Goal: Information Seeking & Learning: Learn about a topic

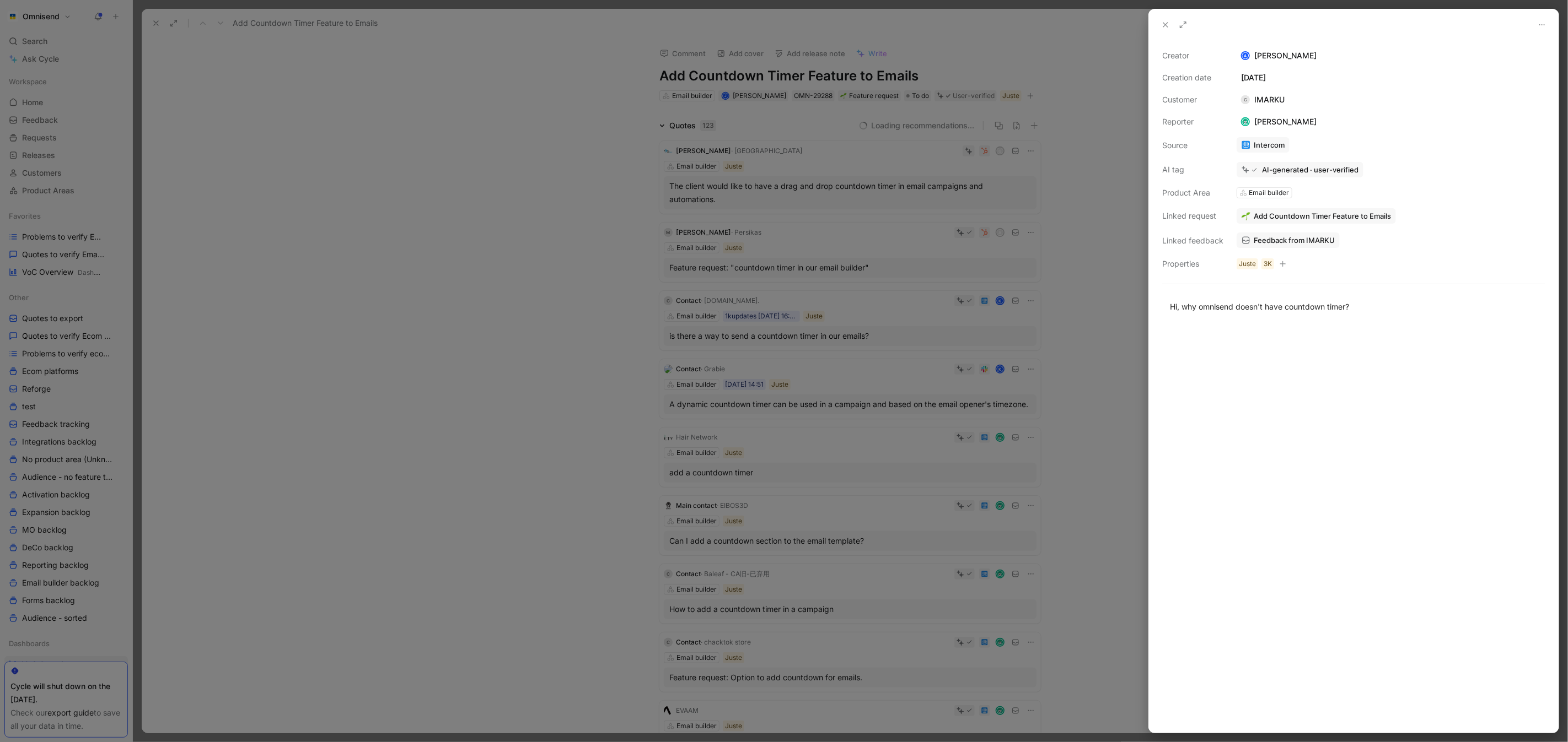
click at [400, 241] on div at bounding box center [784, 371] width 1568 height 742
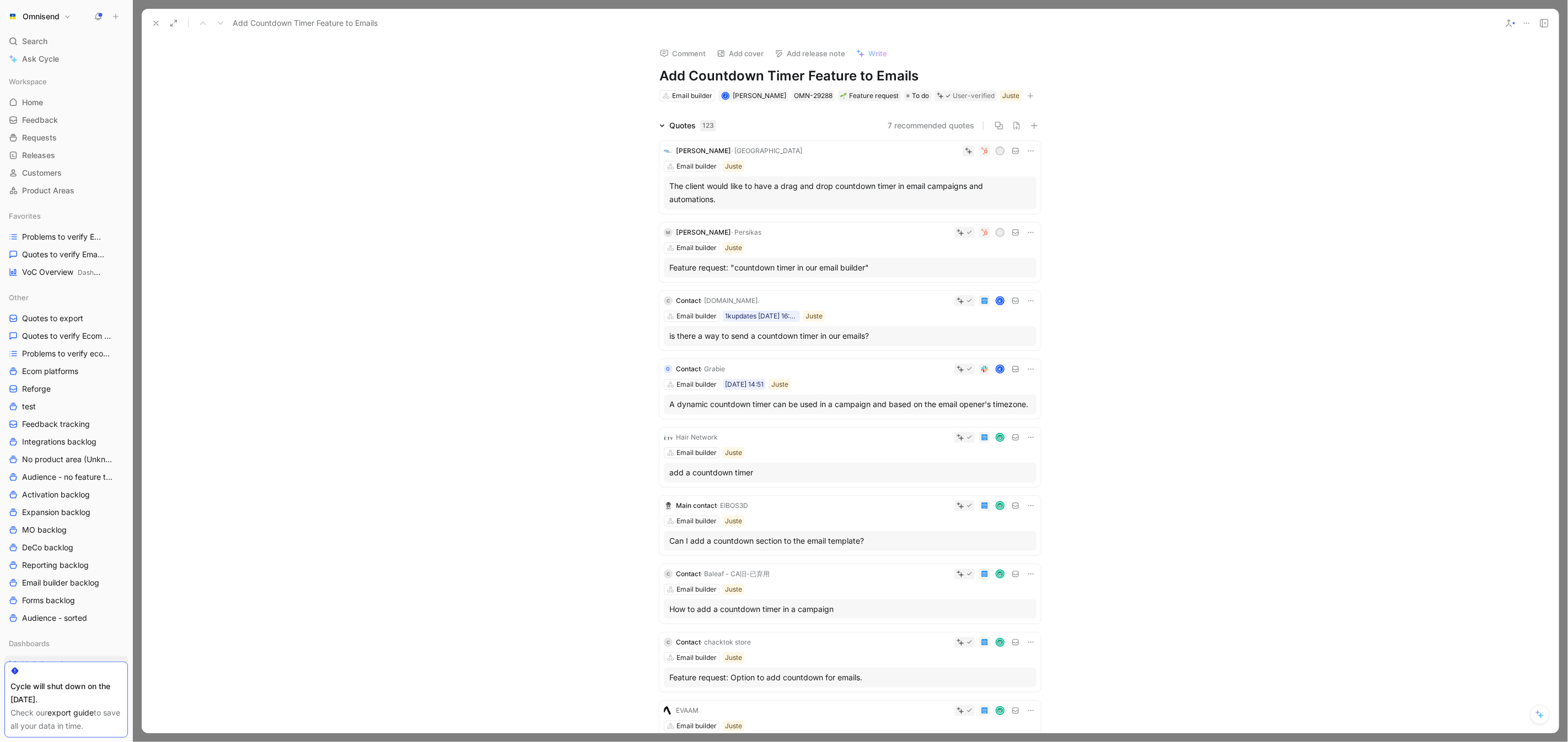
click at [152, 28] on button at bounding box center [156, 23] width 16 height 16
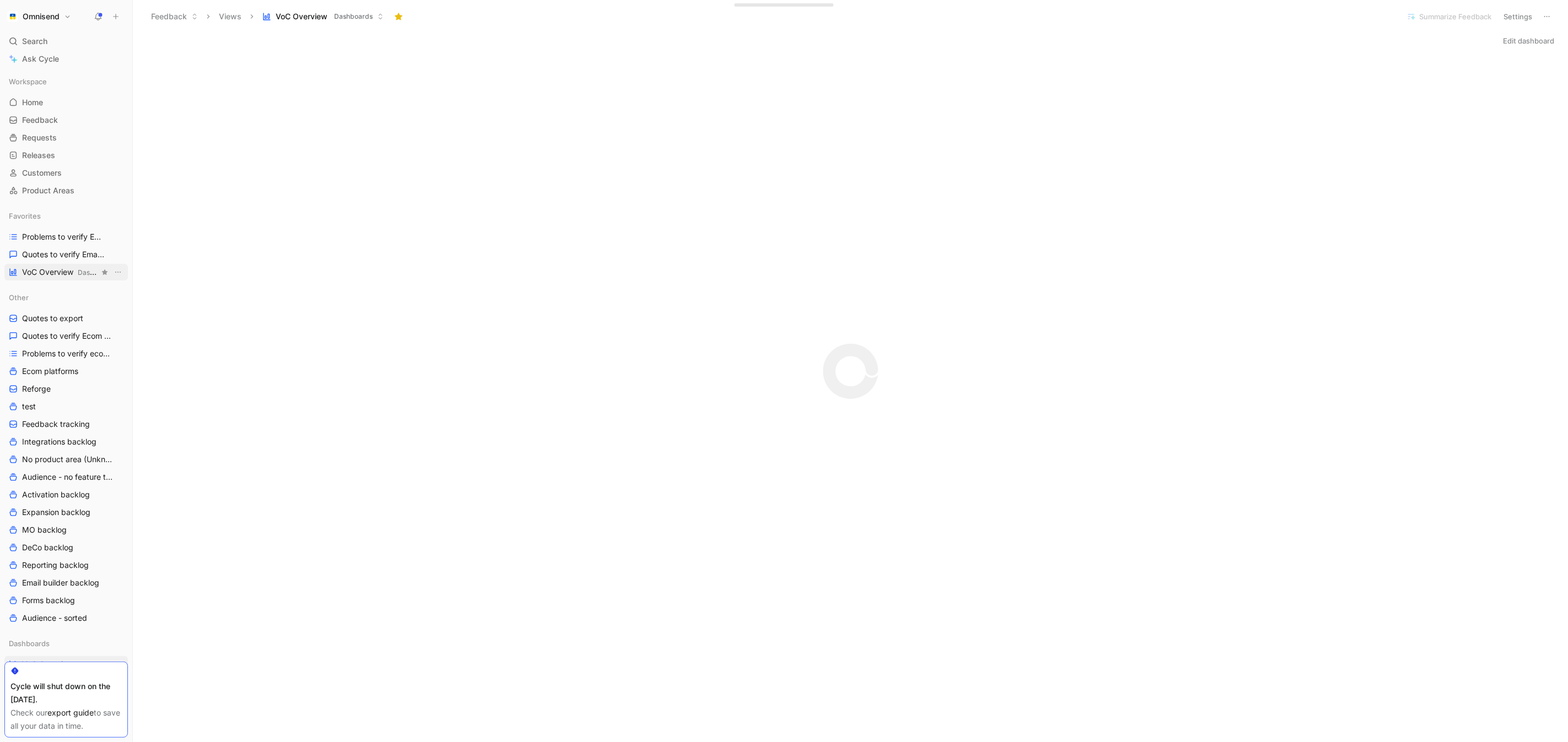
click at [40, 273] on span "VoC Overview Dashboards" at bounding box center [60, 272] width 77 height 12
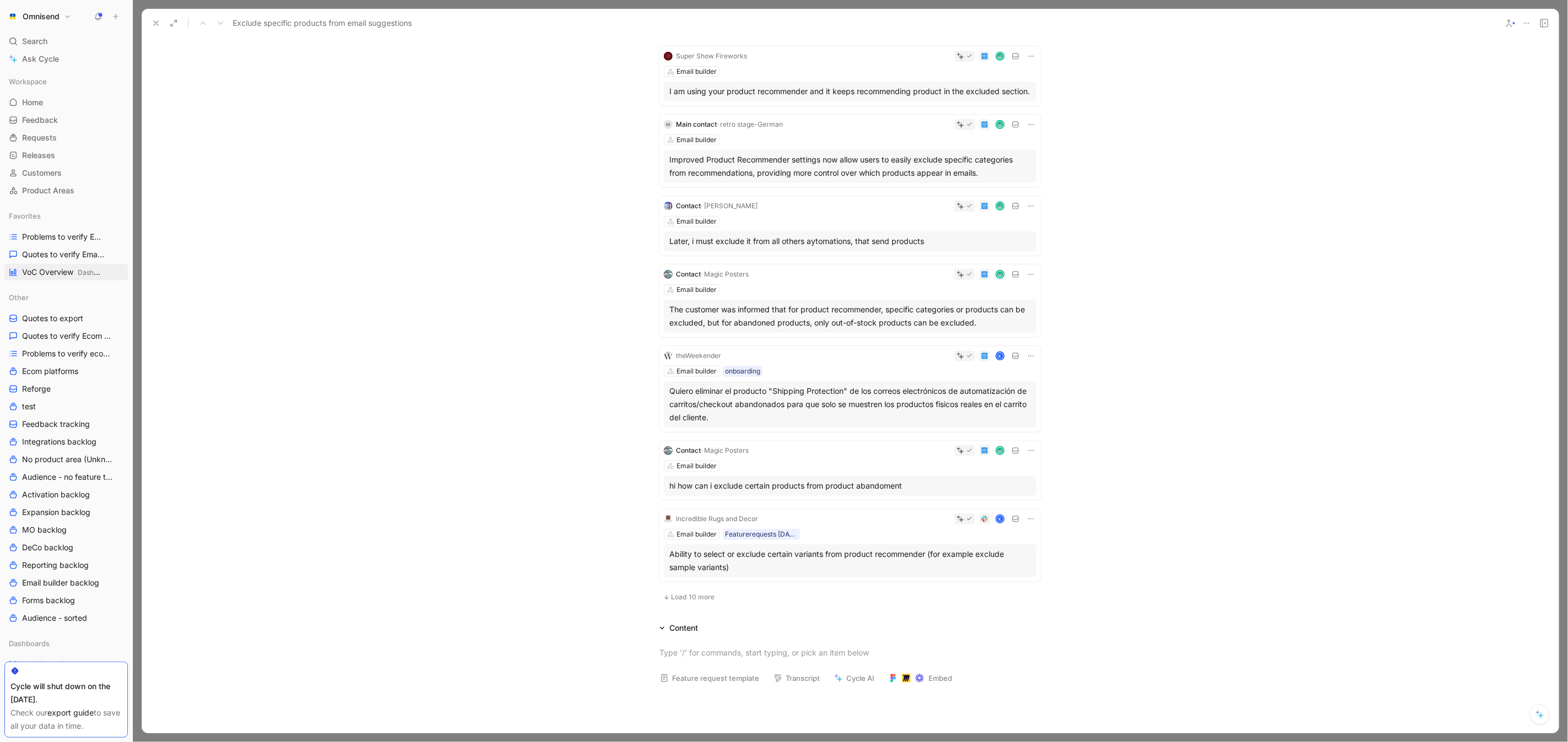
scroll to position [332, 0]
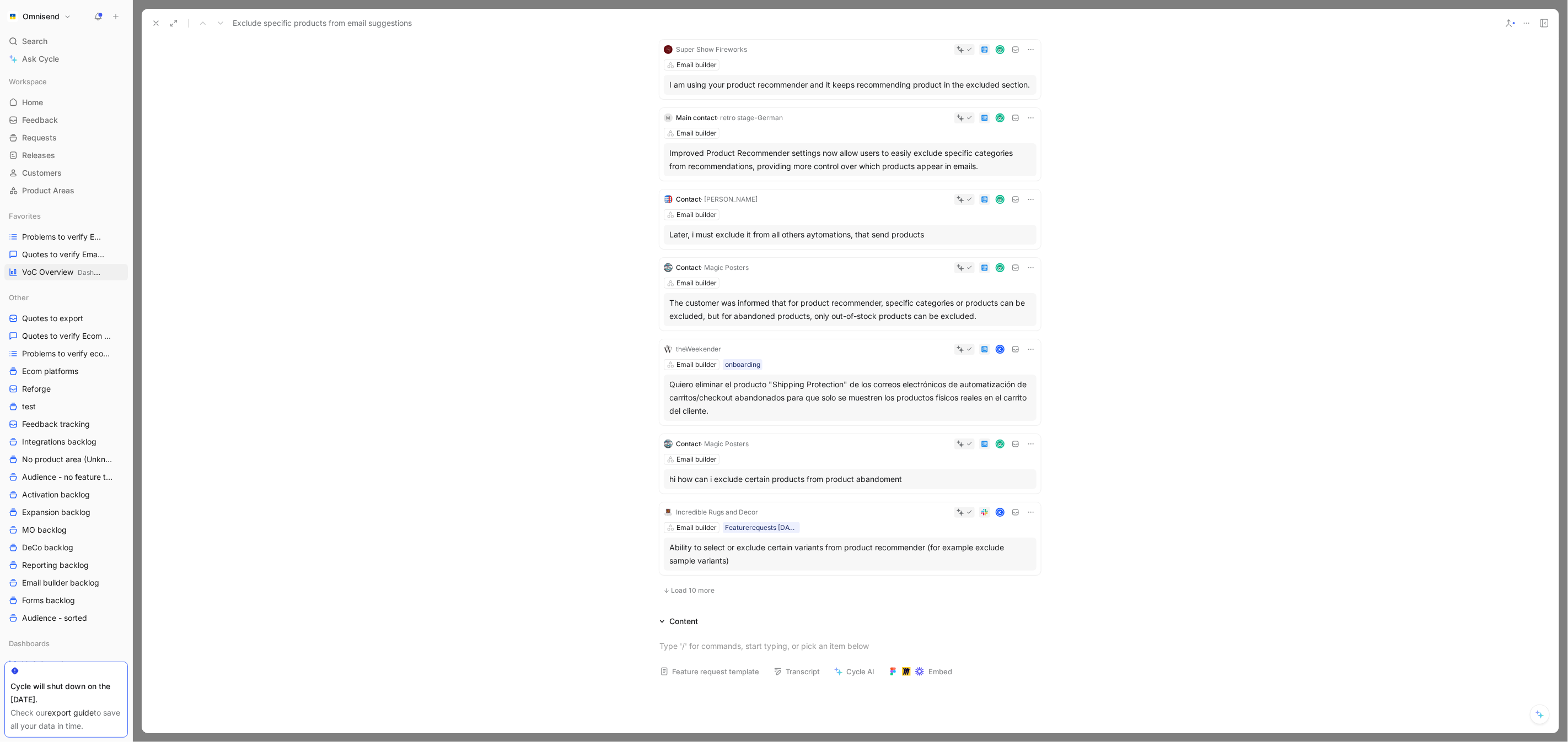
click at [153, 21] on icon at bounding box center [156, 23] width 9 height 9
